Goal: Register for event/course

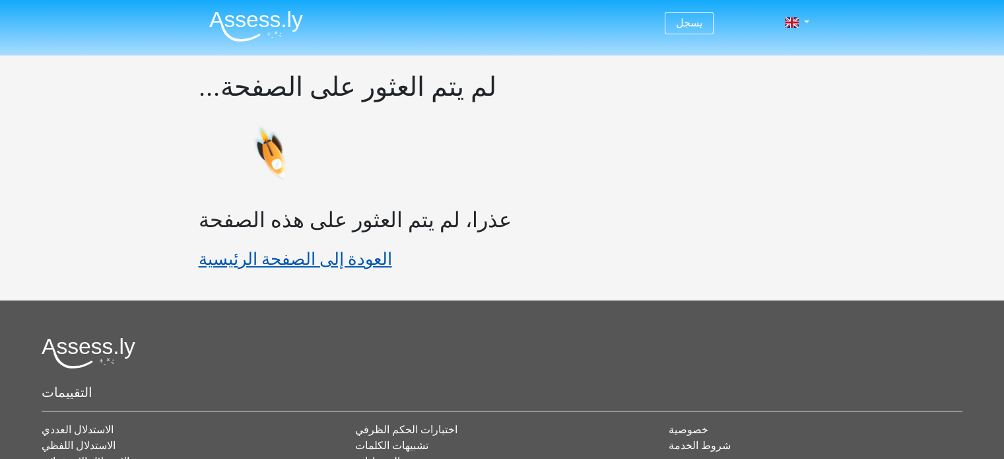
click at [306, 258] on font "العودة إلى الصفحة الرئيسية" at bounding box center [295, 259] width 193 height 20
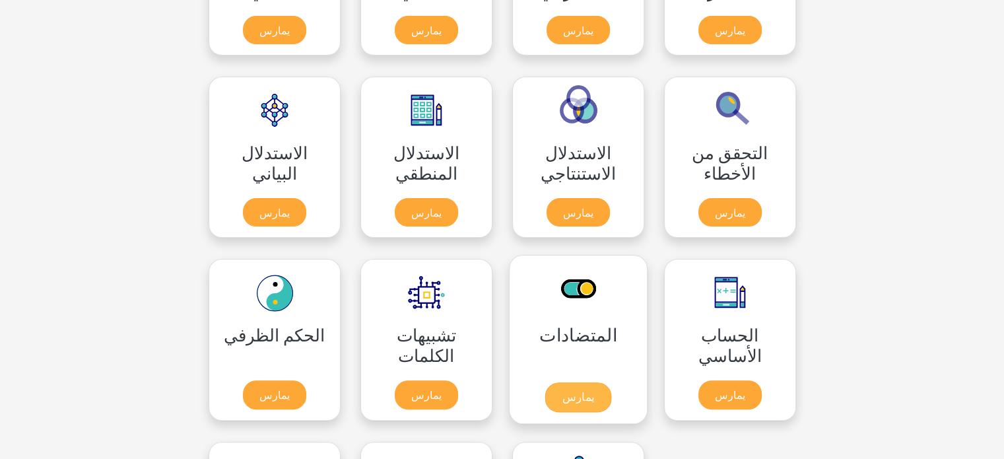
scroll to position [330, 0]
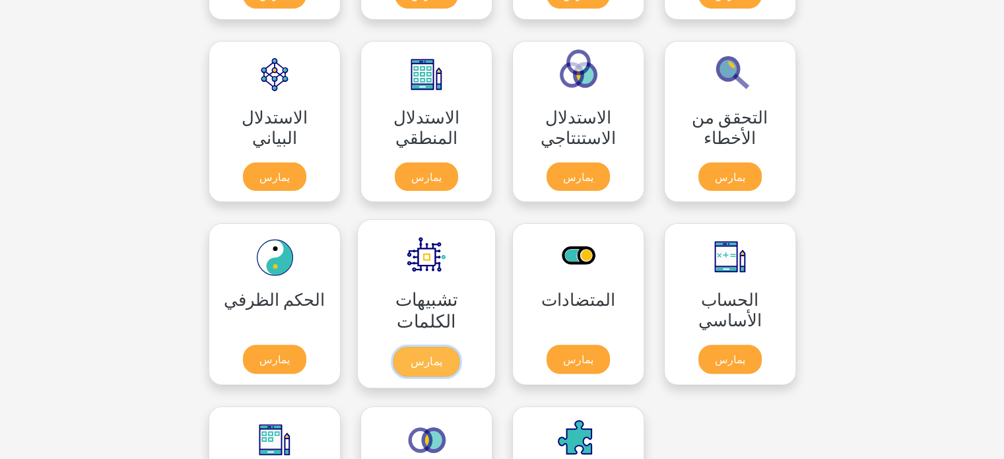
click at [446, 347] on link "يمارس" at bounding box center [426, 362] width 67 height 30
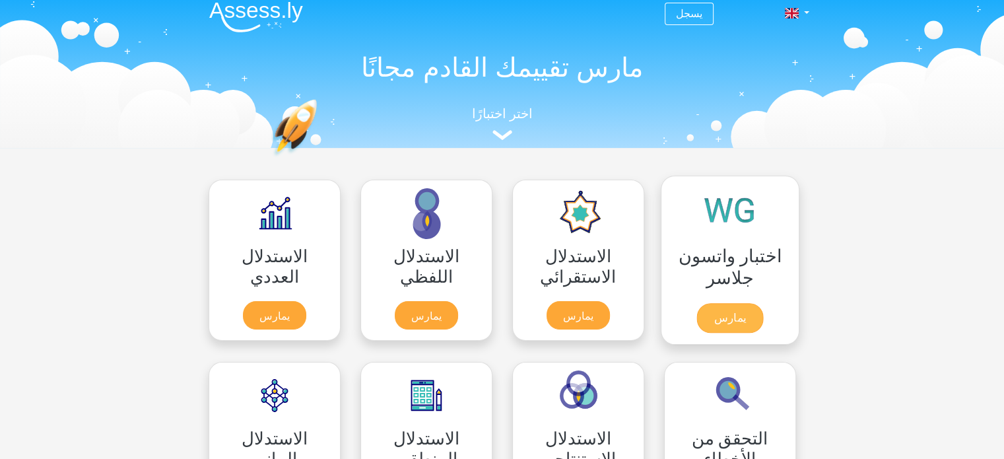
scroll to position [0, 0]
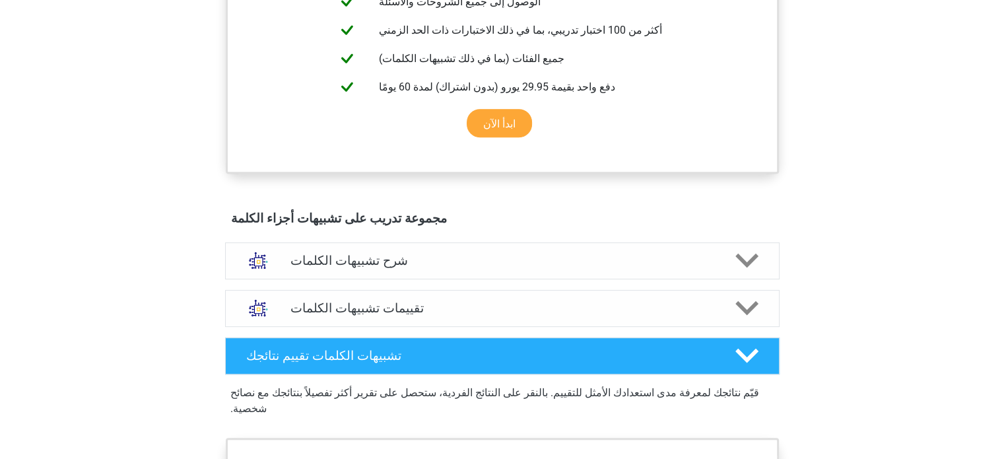
scroll to position [528, 0]
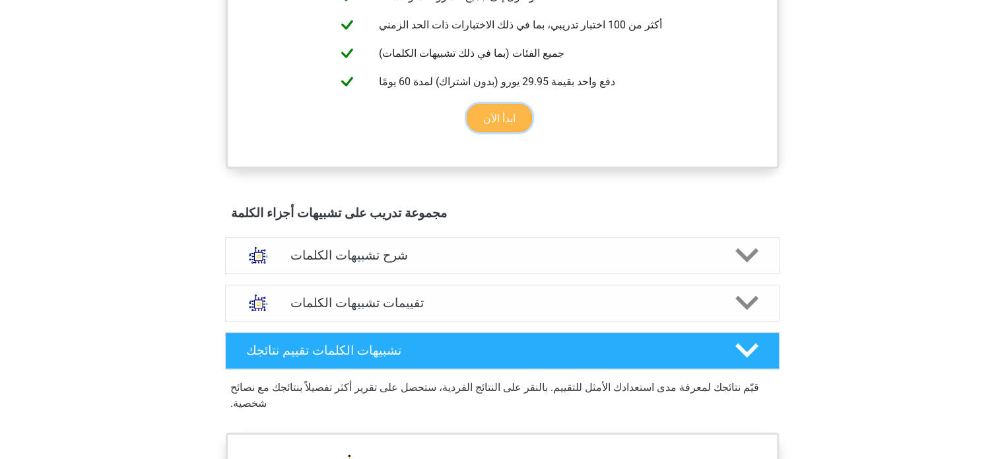
click at [503, 120] on link "ابدأ الآن" at bounding box center [499, 118] width 65 height 28
